Goal: Transaction & Acquisition: Subscribe to service/newsletter

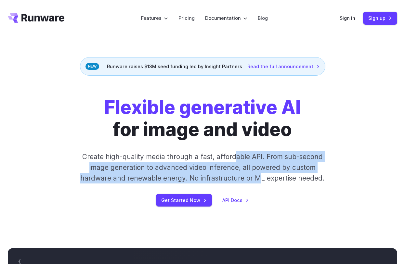
drag, startPoint x: 258, startPoint y: 181, endPoint x: 234, endPoint y: 157, distance: 33.4
click at [234, 157] on p "Create high-quality media through a fast, affordable API. From sub-second image…" at bounding box center [202, 168] width 249 height 33
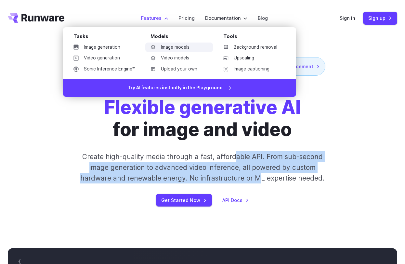
click at [174, 45] on link "Image models" at bounding box center [179, 48] width 68 height 10
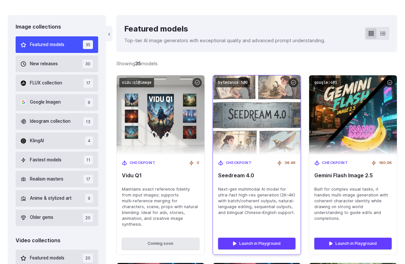
scroll to position [175, 0]
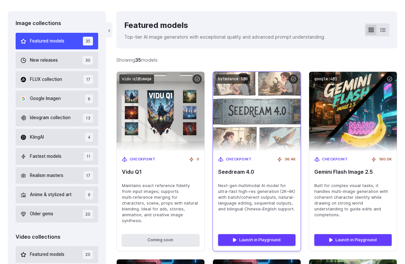
click at [237, 167] on div "Checkpoint 36.4K Seedream 4.0 Next-gen multimodal AI model for ultra-fast high-…" at bounding box center [257, 190] width 88 height 77
click at [237, 158] on span "Checkpoint" at bounding box center [239, 160] width 26 height 6
click at [243, 175] on div "Checkpoint 36.4K Seedream 4.0 Next-gen multimodal AI model for ultra-fast high-…" at bounding box center [257, 190] width 88 height 77
click at [240, 167] on div "Checkpoint 36.4K Seedream 4.0 Next-gen multimodal AI model for ultra-fast high-…" at bounding box center [257, 190] width 88 height 77
click at [240, 178] on div "Checkpoint 36.4K Seedream 4.0 Next-gen multimodal AI model for ultra-fast high-…" at bounding box center [257, 190] width 88 height 77
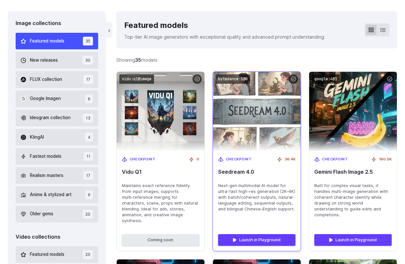
click at [241, 197] on span "Next-gen multimodal AI model for ultra-fast high-res generation (2K–4K) with ba…" at bounding box center [256, 197] width 77 height 29
click at [271, 108] on img at bounding box center [256, 112] width 97 height 88
click at [238, 79] on code "bytedance:5@0" at bounding box center [233, 78] width 35 height 9
click at [268, 235] on link "Launch in Playground" at bounding box center [256, 241] width 77 height 12
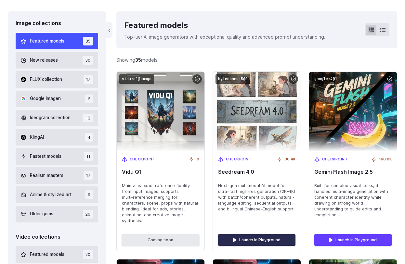
scroll to position [0, 0]
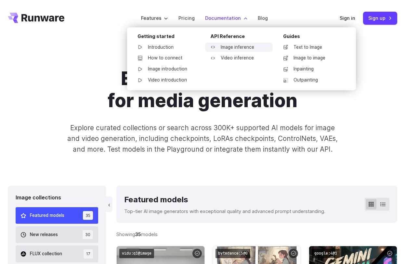
click at [232, 49] on link "Image inference" at bounding box center [239, 48] width 68 height 10
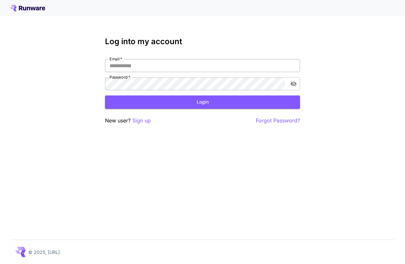
click at [180, 70] on input "Email   *" at bounding box center [202, 65] width 195 height 13
click at [142, 121] on p "Sign up" at bounding box center [141, 121] width 19 height 8
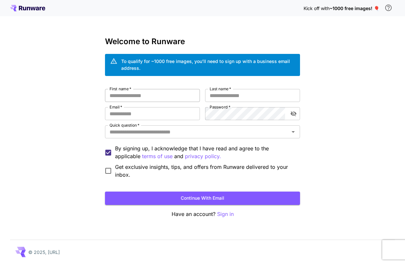
click at [187, 90] on input "First name   *" at bounding box center [152, 95] width 95 height 13
